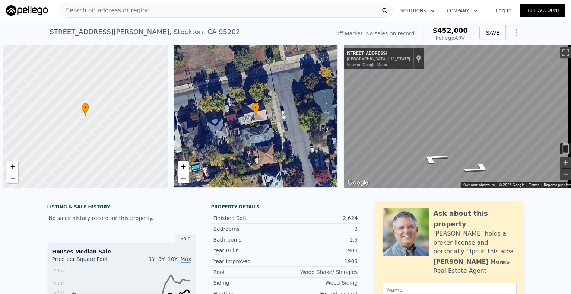
scroll to position [0, 3]
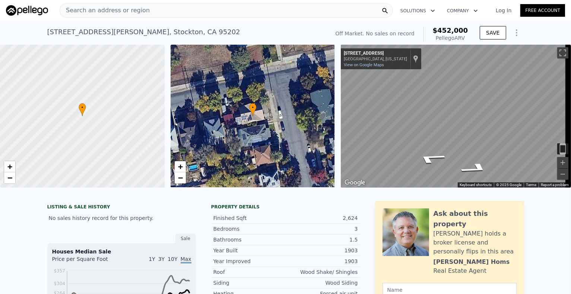
click at [71, 11] on span "Search an address or region" at bounding box center [105, 10] width 90 height 9
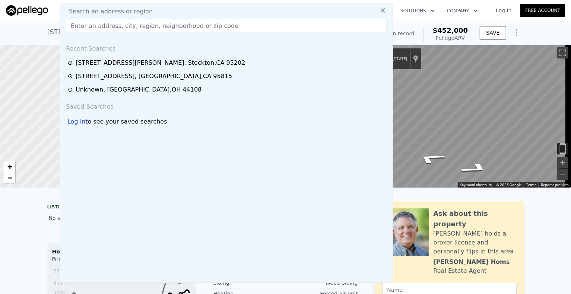
click at [83, 62] on div "1245 N Sutter St , Stockton , CA 95202" at bounding box center [160, 62] width 169 height 9
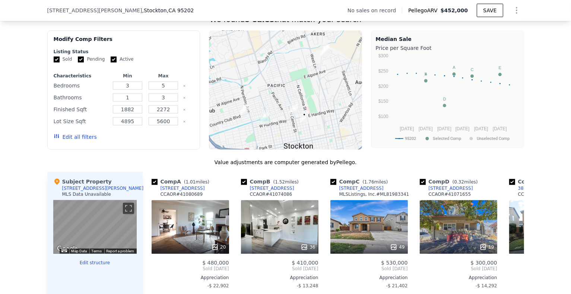
scroll to position [593, 0]
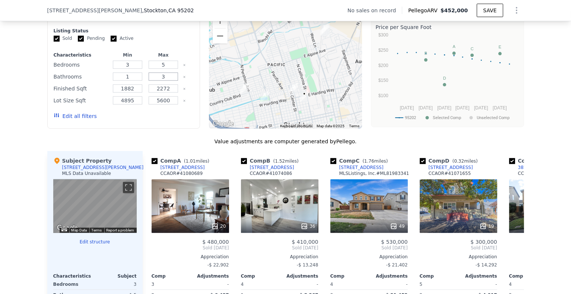
click at [162, 81] on input "3" at bounding box center [163, 77] width 29 height 8
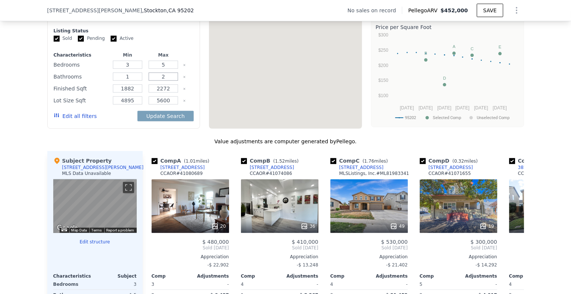
type input "3"
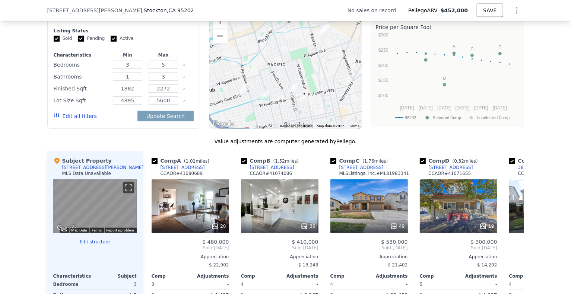
drag, startPoint x: 130, startPoint y: 93, endPoint x: 120, endPoint y: 92, distance: 9.8
click at [120, 92] on input "1882" at bounding box center [127, 89] width 29 height 8
type input "2300"
click at [169, 93] on input "2272" at bounding box center [163, 89] width 29 height 8
type input "2950"
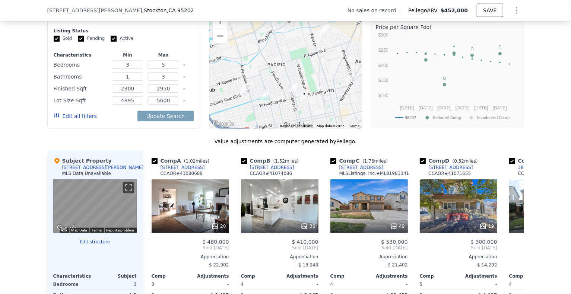
click at [79, 120] on button "Edit all filters" at bounding box center [75, 115] width 43 height 7
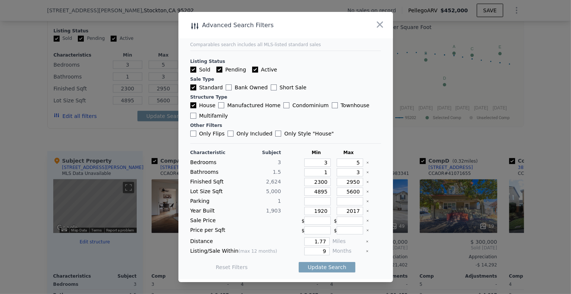
type input "1882"
type input "2272"
type input "1882"
type input "2272"
drag, startPoint x: 318, startPoint y: 210, endPoint x: 323, endPoint y: 213, distance: 5.5
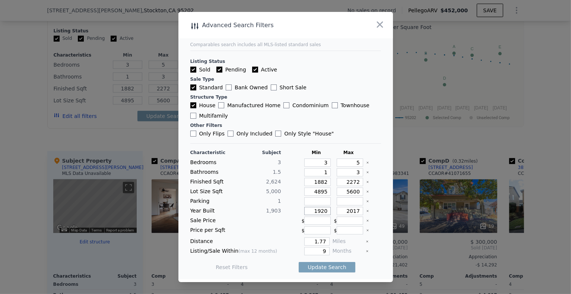
click at [323, 213] on input "1920" at bounding box center [317, 211] width 26 height 8
drag, startPoint x: 310, startPoint y: 212, endPoint x: 324, endPoint y: 210, distance: 14.6
click at [324, 210] on input "1895" at bounding box center [317, 211] width 26 height 8
type input "1900"
drag, startPoint x: 344, startPoint y: 211, endPoint x: 355, endPoint y: 210, distance: 10.8
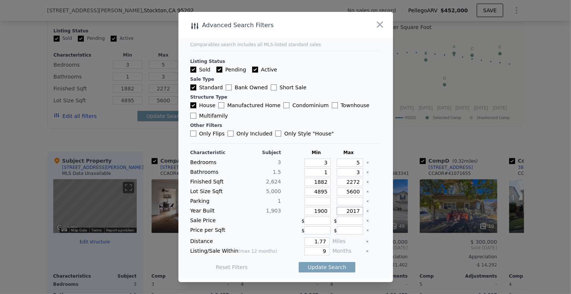
click at [355, 210] on input "2017" at bounding box center [350, 211] width 26 height 8
type input "1918"
drag, startPoint x: 312, startPoint y: 242, endPoint x: 331, endPoint y: 241, distance: 19.0
click at [331, 241] on div "Distance 1.77 Miles" at bounding box center [285, 242] width 191 height 8
type input "1"
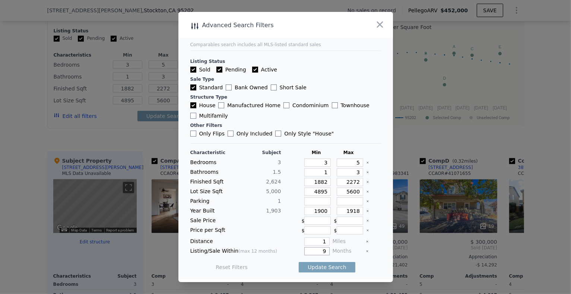
drag, startPoint x: 314, startPoint y: 251, endPoint x: 329, endPoint y: 248, distance: 15.2
click at [327, 251] on div "Listing/Sale Within (max 12 months) 9 Months" at bounding box center [285, 251] width 191 height 8
type input "12"
drag, startPoint x: 323, startPoint y: 182, endPoint x: 312, endPoint y: 180, distance: 10.7
click at [312, 180] on input "1882" at bounding box center [317, 182] width 26 height 8
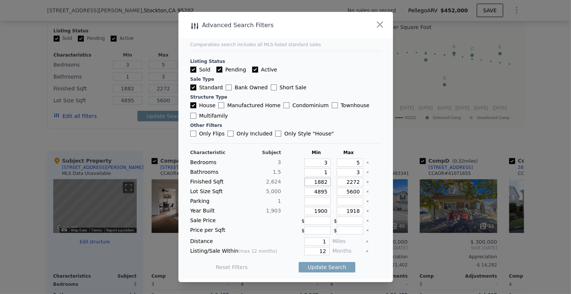
type input "2"
type input "23"
type input "230"
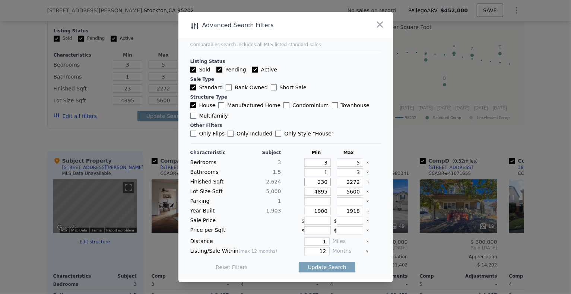
type input "230"
type input "2300"
drag, startPoint x: 354, startPoint y: 182, endPoint x: 346, endPoint y: 181, distance: 8.0
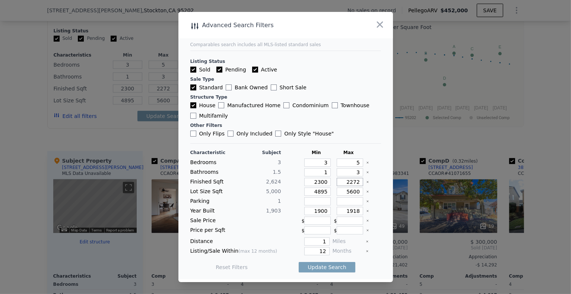
click at [346, 181] on input "2272" at bounding box center [350, 182] width 26 height 8
type input "29"
type input "295"
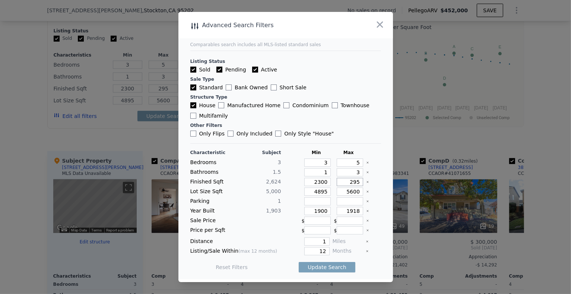
type input "2950"
click at [253, 71] on input "Active" at bounding box center [255, 70] width 6 height 6
checkbox input "false"
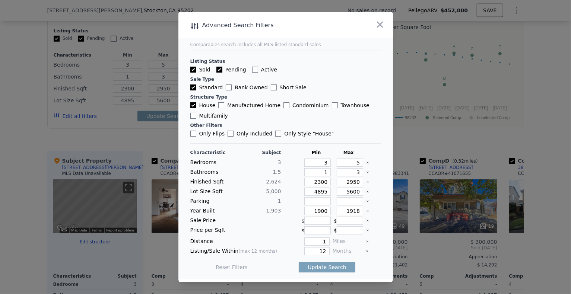
checkbox input "false"
click at [218, 70] on input "Pending" at bounding box center [219, 70] width 6 height 6
checkbox input "false"
click at [322, 266] on button "Update Search" at bounding box center [327, 267] width 56 height 10
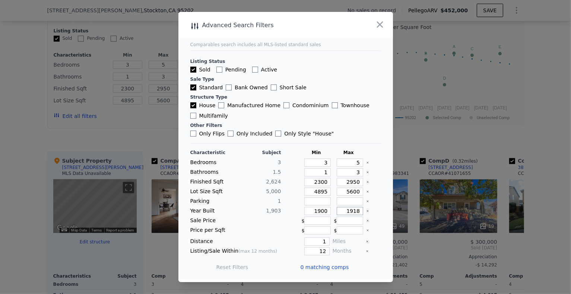
drag, startPoint x: 349, startPoint y: 211, endPoint x: 355, endPoint y: 213, distance: 6.0
click at [355, 213] on input "1918" at bounding box center [350, 211] width 26 height 8
type input "1920"
drag, startPoint x: 343, startPoint y: 182, endPoint x: 354, endPoint y: 182, distance: 10.4
click at [354, 182] on input "2950" at bounding box center [350, 182] width 26 height 8
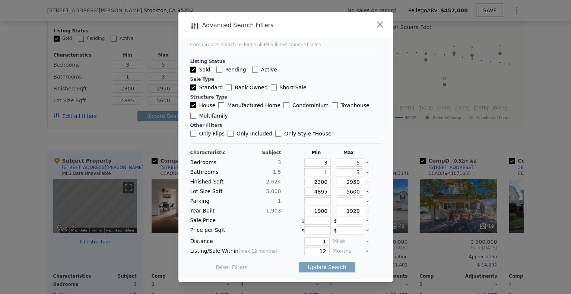
type input "3"
type input "30"
type input "300"
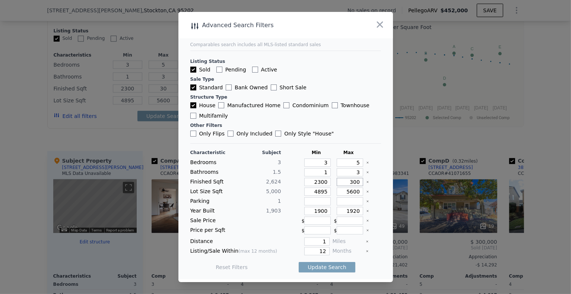
type input "300"
type input "3000"
click at [316, 184] on input "2300" at bounding box center [317, 182] width 26 height 8
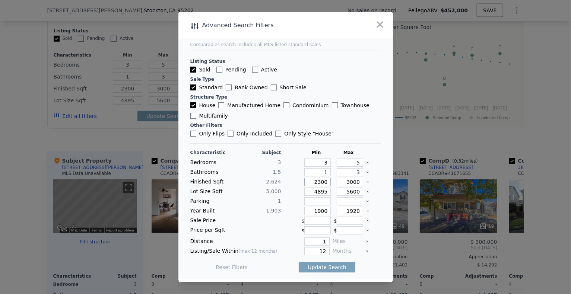
type input "2200"
click at [318, 265] on button "Update Search" at bounding box center [327, 267] width 56 height 10
checkbox input "false"
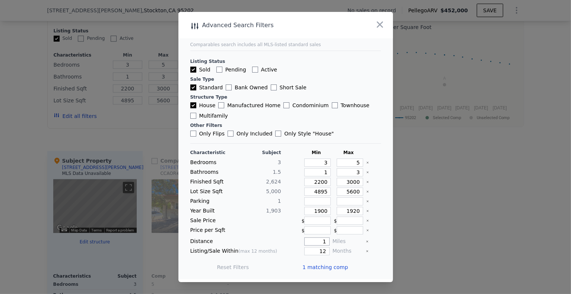
click at [321, 240] on input "1" at bounding box center [316, 242] width 25 height 8
type input "1.3"
drag, startPoint x: 312, startPoint y: 209, endPoint x: 326, endPoint y: 209, distance: 13.8
click at [326, 209] on input "1900" at bounding box center [317, 211] width 26 height 8
drag, startPoint x: 349, startPoint y: 211, endPoint x: 355, endPoint y: 211, distance: 5.2
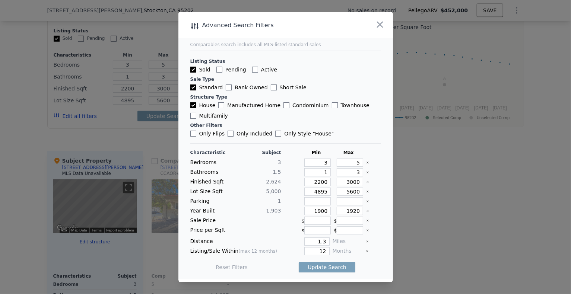
click at [355, 211] on input "1920" at bounding box center [350, 211] width 26 height 8
type input "1925"
click at [327, 267] on button "Update Search" at bounding box center [327, 267] width 56 height 10
click at [324, 268] on span "1 matching comp" at bounding box center [325, 267] width 46 height 7
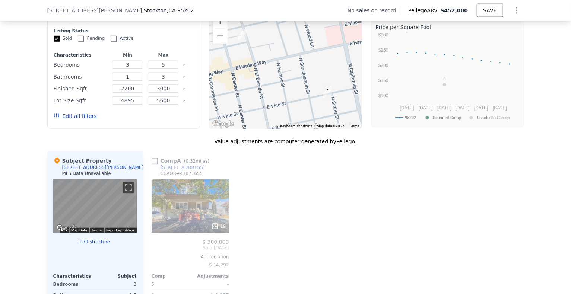
click at [153, 164] on input "checkbox" at bounding box center [155, 161] width 6 height 6
checkbox input "true"
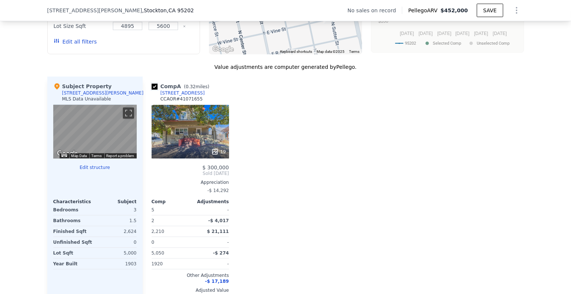
scroll to position [705, 0]
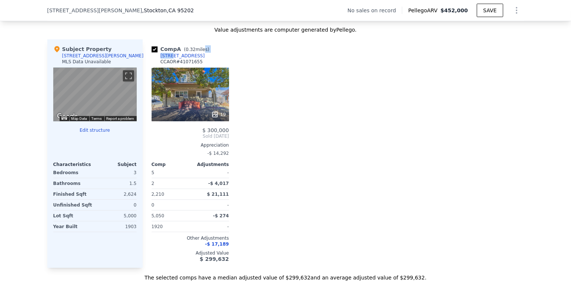
drag, startPoint x: 196, startPoint y: 60, endPoint x: 166, endPoint y: 61, distance: 30.6
click at [166, 61] on div "Comp A ( 0.32 miles) 1601 N El Dorado St CCAOR # 41071655" at bounding box center [190, 56] width 77 height 22
click at [196, 63] on div "Comp A ( 0.32 miles) 1601 N El Dorado St CCAOR # 41071655" at bounding box center [190, 56] width 77 height 22
drag, startPoint x: 198, startPoint y: 62, endPoint x: 158, endPoint y: 61, distance: 40.6
click at [158, 61] on div "Comp A ( 0.32 miles) 1601 N El Dorado St CCAOR # 41071655" at bounding box center [190, 56] width 77 height 22
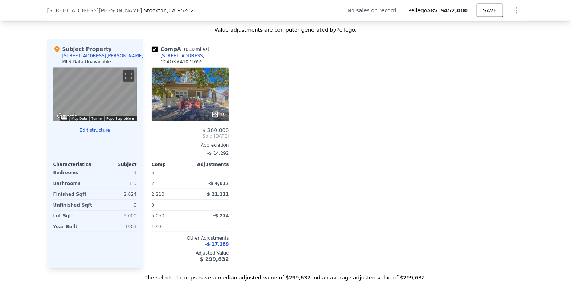
copy div "[STREET_ADDRESS]"
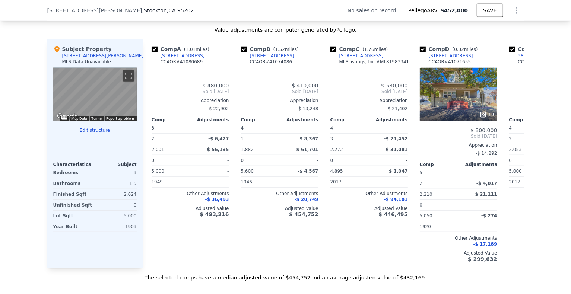
checkbox input "true"
type input "1882"
type input "2272"
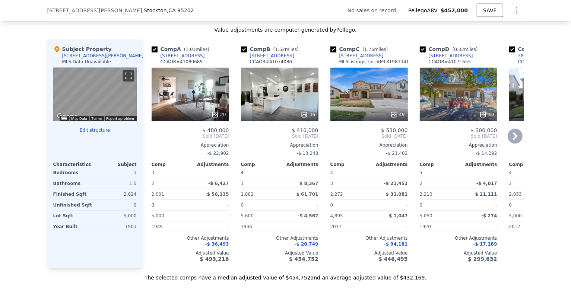
scroll to position [667, 0]
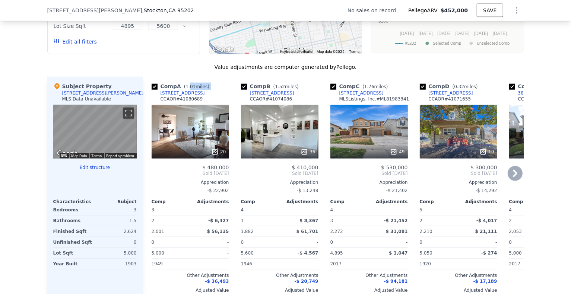
drag, startPoint x: 185, startPoint y: 97, endPoint x: 165, endPoint y: 98, distance: 20.1
click at [155, 98] on div "Comp A ( 1.01 miles) 946 W Elm St CCAOR # 41080689" at bounding box center [190, 94] width 77 height 22
drag, startPoint x: 188, startPoint y: 100, endPoint x: 159, endPoint y: 98, distance: 28.4
click at [159, 98] on div "Comp A ( 1.01 miles) 946 W Elm St CCAOR # 41080689" at bounding box center [190, 94] width 77 height 22
click at [180, 76] on div "Value adjustments are computer generated by Pellego . Subject Property 1245 N S…" at bounding box center [285, 191] width 477 height 256
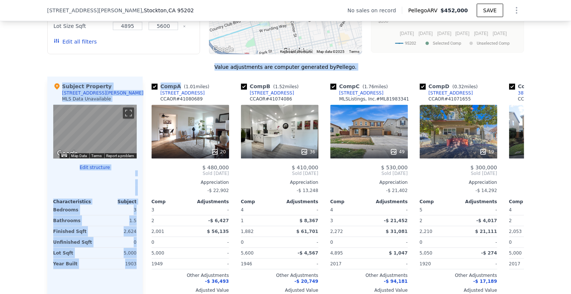
click at [164, 71] on div "Value adjustments are computer generated by Pellego ." at bounding box center [285, 66] width 477 height 7
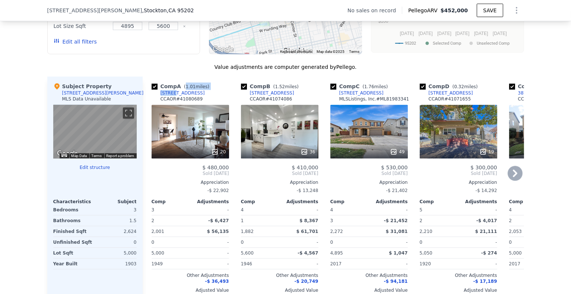
drag, startPoint x: 181, startPoint y: 94, endPoint x: 172, endPoint y: 95, distance: 9.1
click at [172, 95] on div "Comp A ( 1.01 miles) 946 W Elm St CCAOR # 41080689" at bounding box center [190, 94] width 77 height 22
click at [169, 96] on div "[STREET_ADDRESS]" at bounding box center [183, 93] width 44 height 6
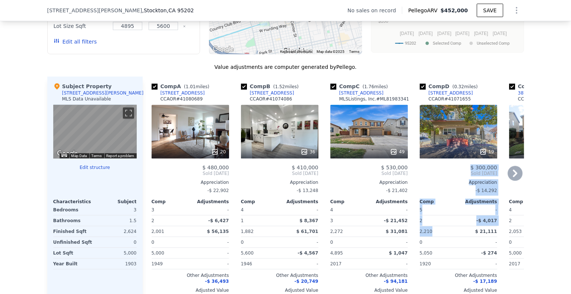
drag, startPoint x: 428, startPoint y: 177, endPoint x: 424, endPoint y: 139, distance: 38.5
click at [425, 147] on div "Comp D ( 0.32 miles) 1601 N El Dorado St CCAOR # 41071655 19 $ 300,000 Sold Jan…" at bounding box center [458, 191] width 83 height 229
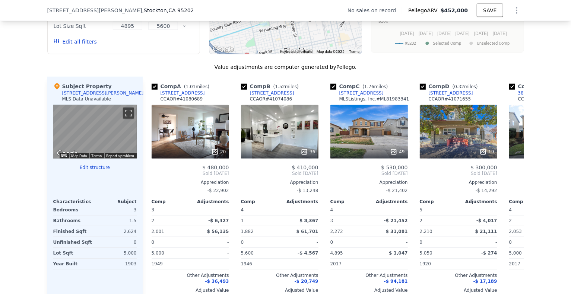
click at [487, 69] on div "Value adjustments are computer generated by Pellego ." at bounding box center [285, 66] width 477 height 7
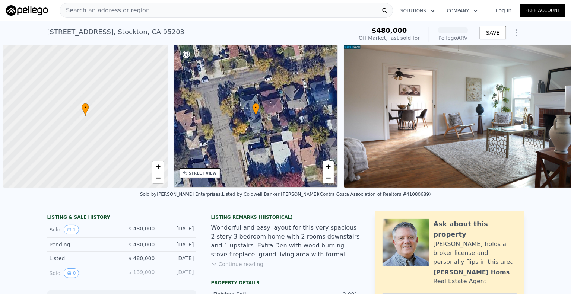
scroll to position [0, 3]
